Goal: Information Seeking & Learning: Compare options

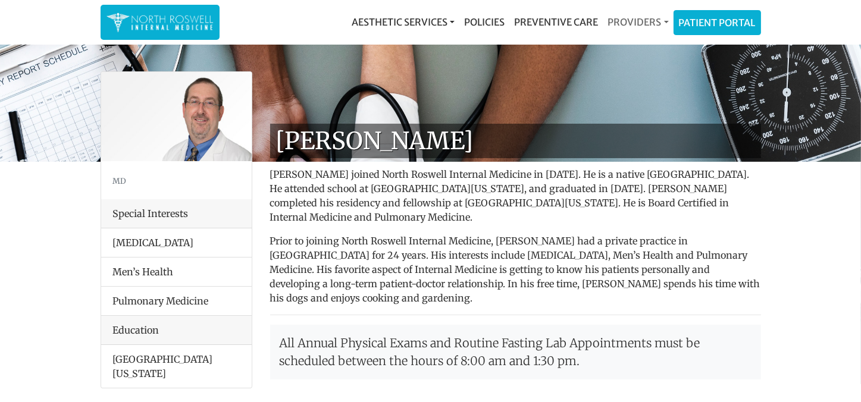
click at [648, 18] on link "Providers" at bounding box center [637, 22] width 70 height 24
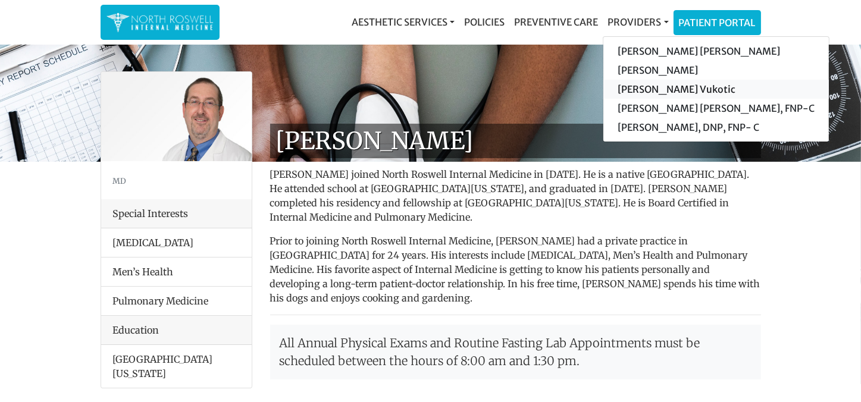
click at [688, 90] on link "[PERSON_NAME] Vukotic" at bounding box center [715, 89] width 225 height 19
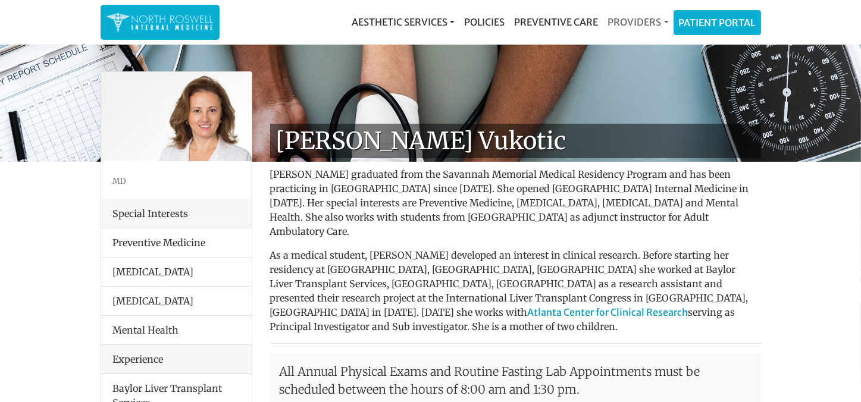
click at [649, 24] on link "Providers" at bounding box center [637, 22] width 70 height 24
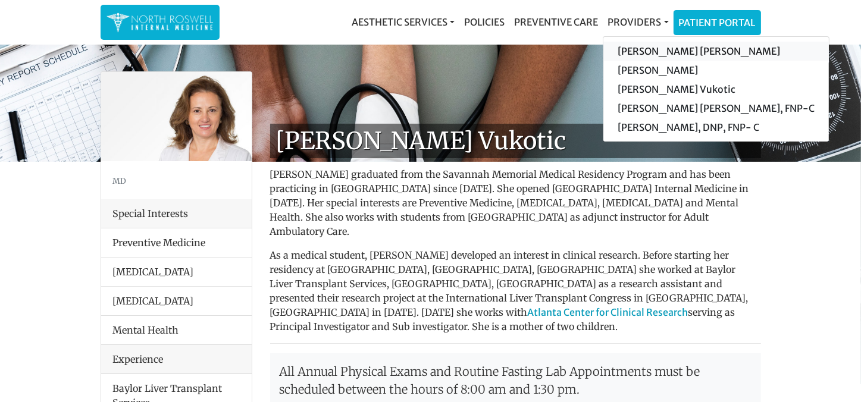
click at [653, 52] on link "[PERSON_NAME] [PERSON_NAME]" at bounding box center [715, 51] width 225 height 19
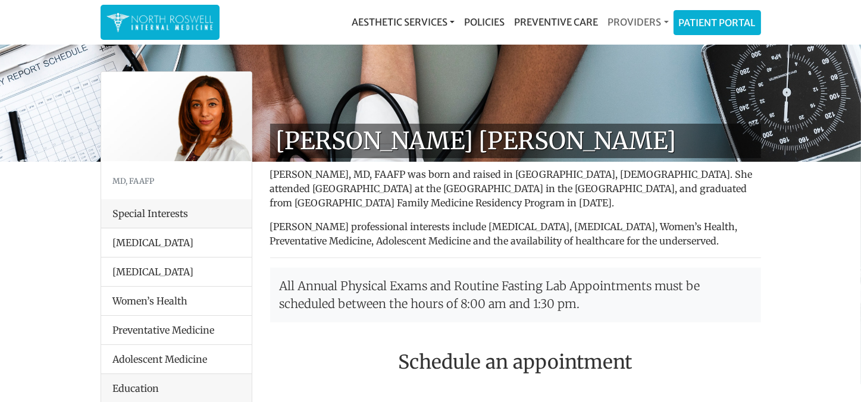
click at [640, 20] on link "Providers" at bounding box center [637, 22] width 70 height 24
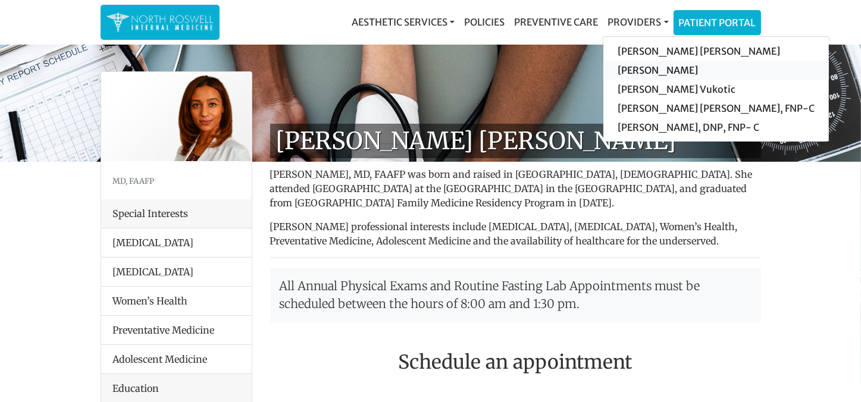
click at [656, 70] on link "[PERSON_NAME]" at bounding box center [715, 70] width 225 height 19
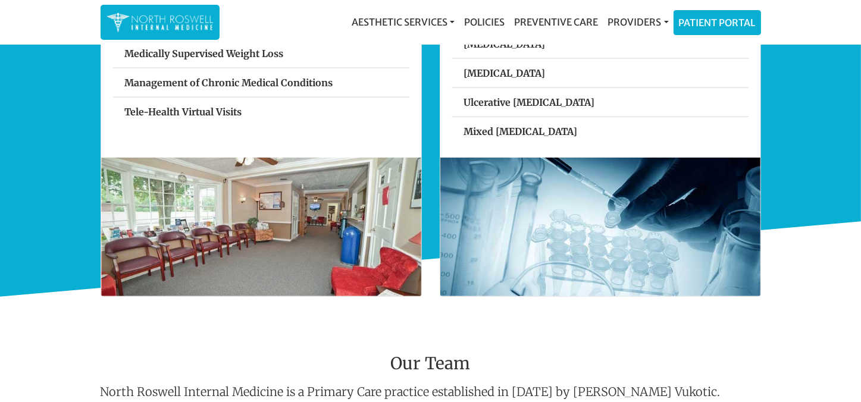
scroll to position [595, 0]
